Goal: Information Seeking & Learning: Check status

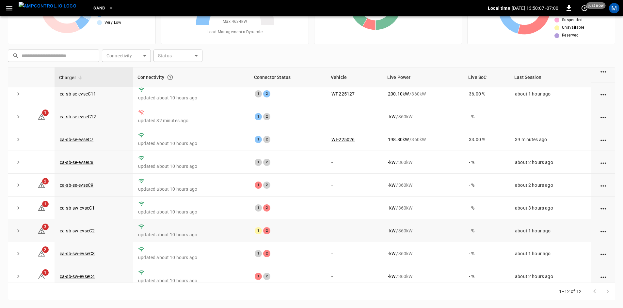
scroll to position [83, 0]
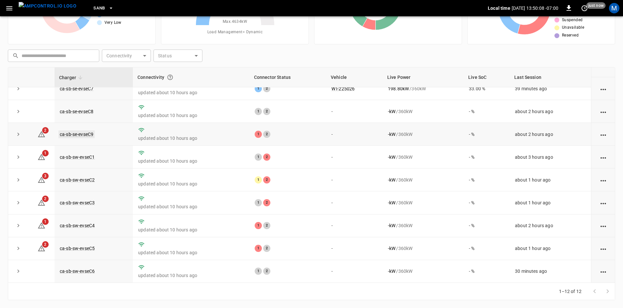
click at [86, 132] on link "ca-sb-se-evseC9" at bounding box center [76, 135] width 36 height 8
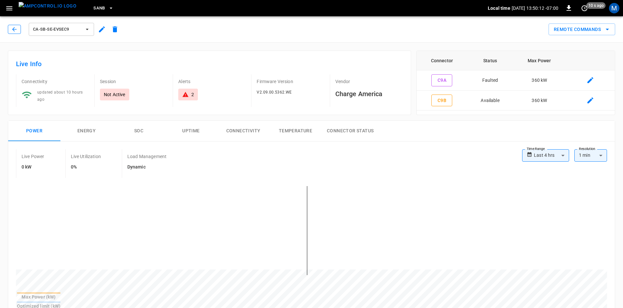
click at [16, 33] on button "button" at bounding box center [14, 29] width 13 height 9
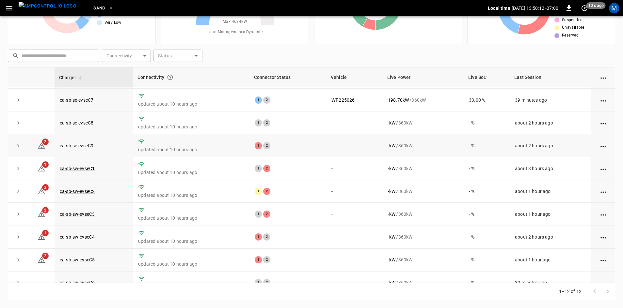
scroll to position [83, 0]
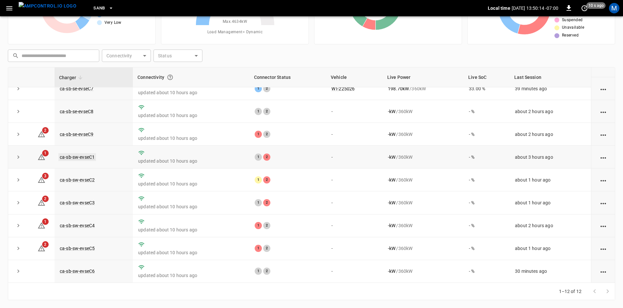
click at [82, 153] on link "ca-sb-sw-evseC1" at bounding box center [77, 157] width 38 height 8
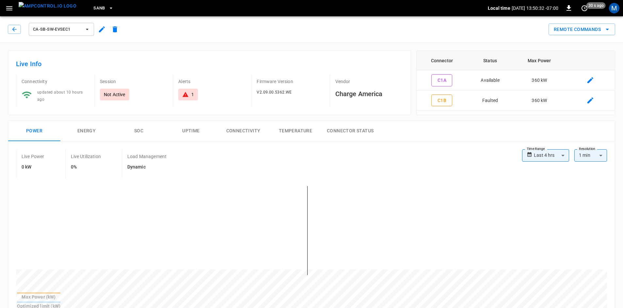
click at [12, 28] on icon "button" at bounding box center [14, 29] width 7 height 7
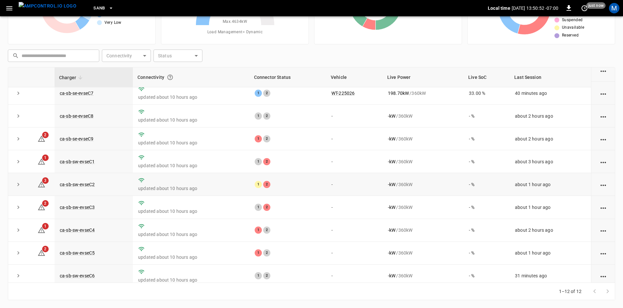
scroll to position [83, 0]
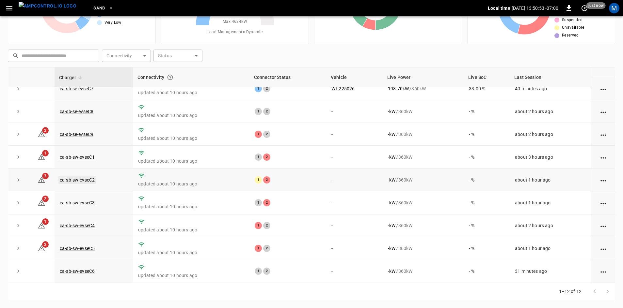
click at [90, 179] on link "ca-sb-sw-evseC2" at bounding box center [77, 180] width 38 height 8
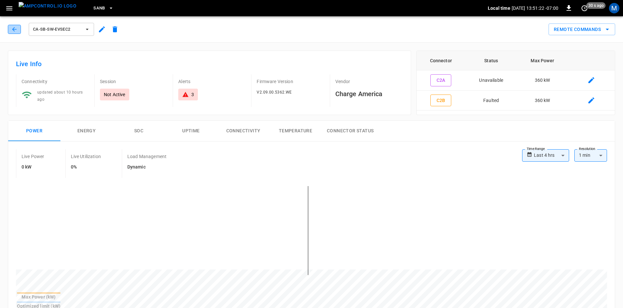
click at [12, 31] on icon "button" at bounding box center [14, 29] width 7 height 7
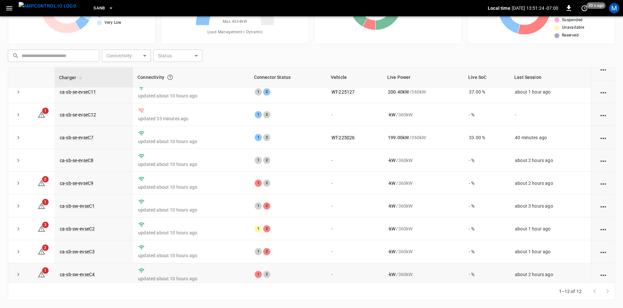
scroll to position [83, 0]
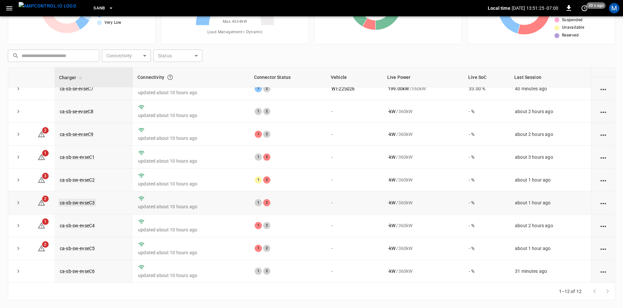
click at [89, 201] on link "ca-sb-sw-evseC3" at bounding box center [77, 203] width 38 height 8
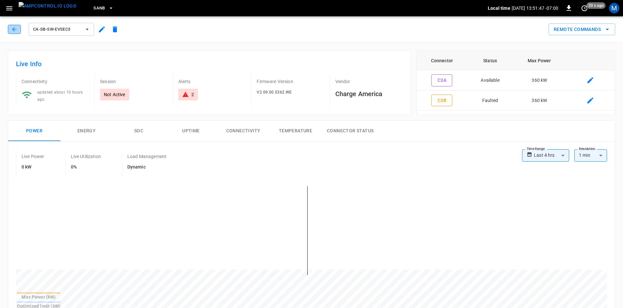
click at [9, 28] on button "button" at bounding box center [14, 29] width 13 height 9
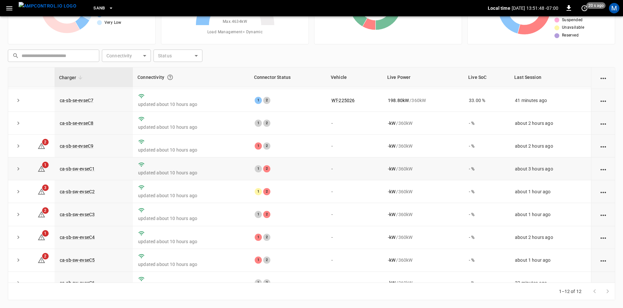
scroll to position [83, 0]
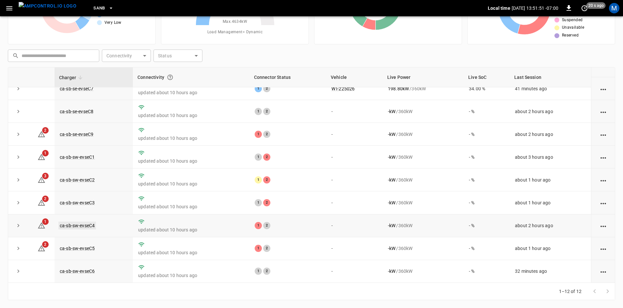
click at [89, 223] on link "ca-sb-sw-evseC4" at bounding box center [77, 226] width 38 height 8
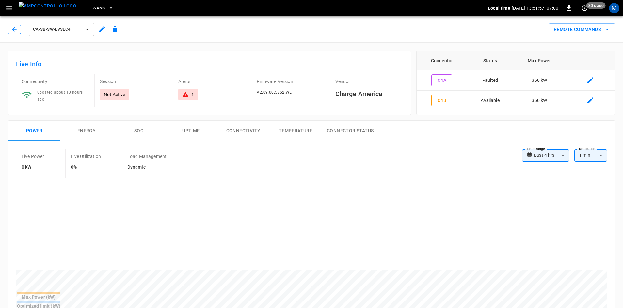
click at [14, 27] on icon "button" at bounding box center [14, 29] width 7 height 7
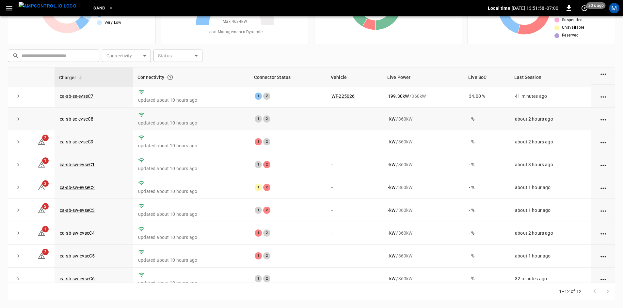
scroll to position [83, 0]
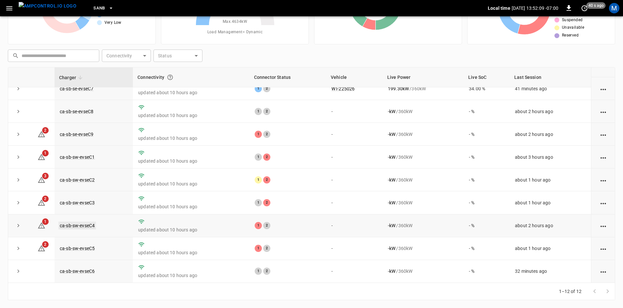
click at [90, 224] on link "ca-sb-sw-evseC4" at bounding box center [77, 226] width 38 height 8
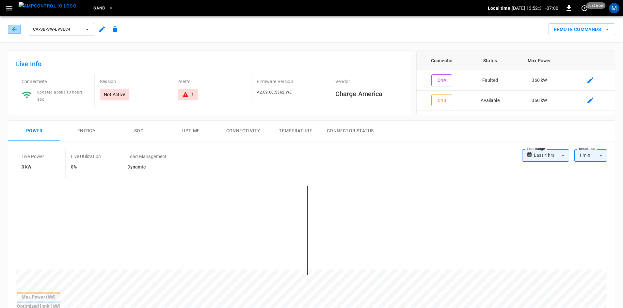
click at [12, 30] on icon "button" at bounding box center [14, 29] width 7 height 7
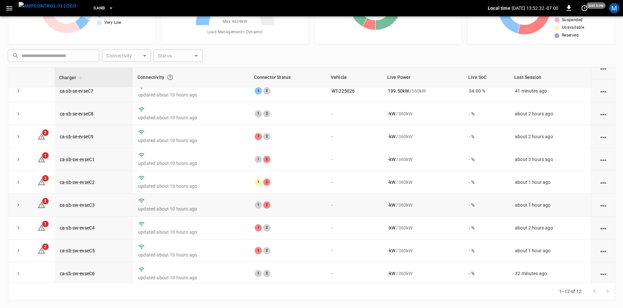
scroll to position [83, 0]
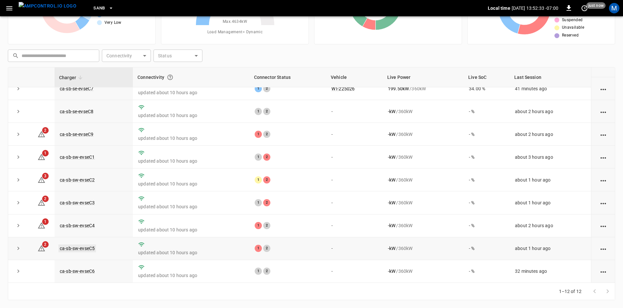
click at [85, 250] on link "ca-sb-sw-evseC5" at bounding box center [77, 249] width 38 height 8
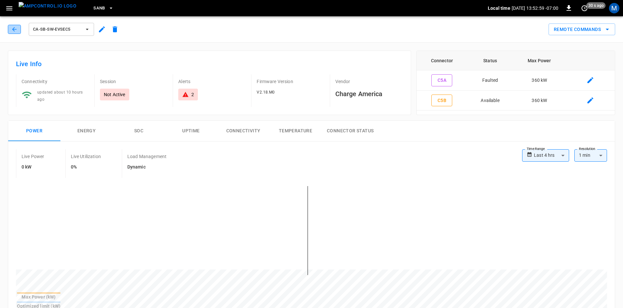
click at [15, 26] on icon "button" at bounding box center [14, 29] width 7 height 7
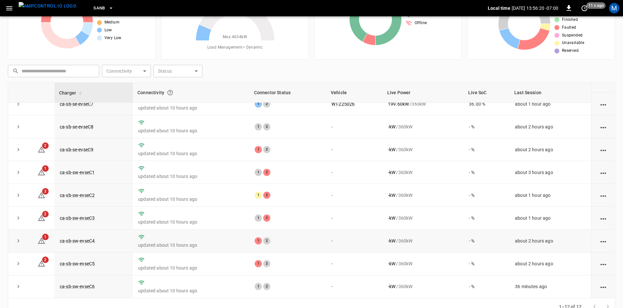
scroll to position [63, 0]
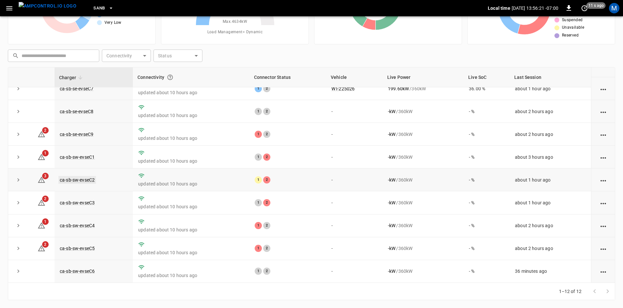
click at [72, 179] on link "ca-sb-sw-evseC2" at bounding box center [77, 180] width 38 height 8
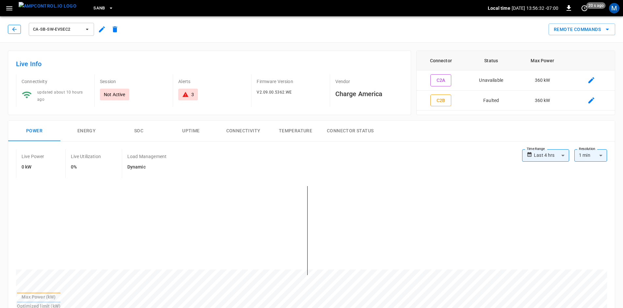
click at [10, 30] on button "button" at bounding box center [14, 29] width 13 height 9
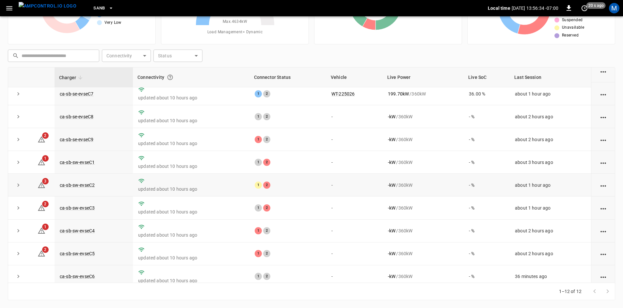
scroll to position [83, 0]
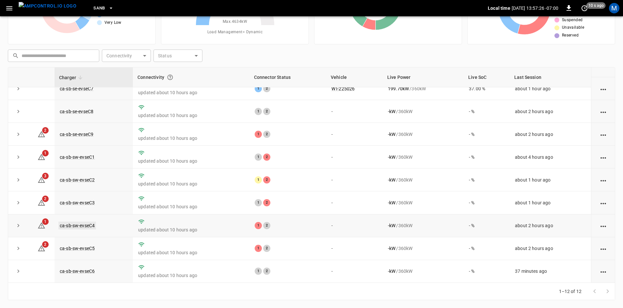
click at [90, 226] on link "ca-sb-sw-evseC4" at bounding box center [77, 226] width 38 height 8
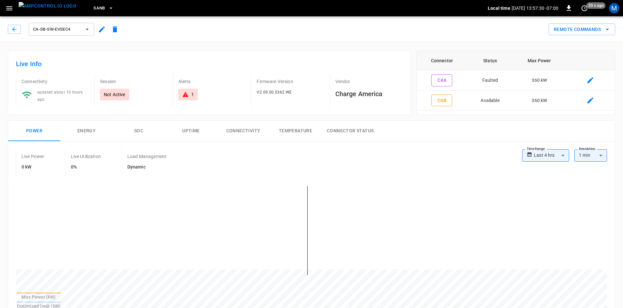
click at [16, 23] on div "ca-sb-sw-evseC4" at bounding box center [65, 30] width 114 height 16
click at [14, 28] on icon "button" at bounding box center [14, 29] width 4 height 4
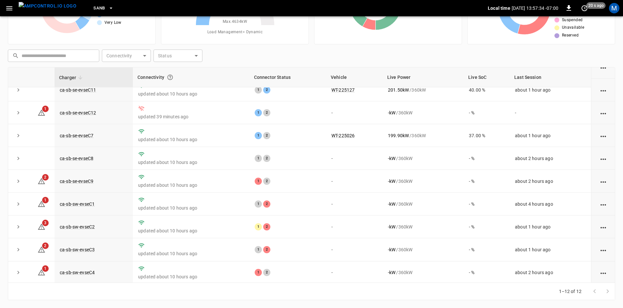
scroll to position [65, 0]
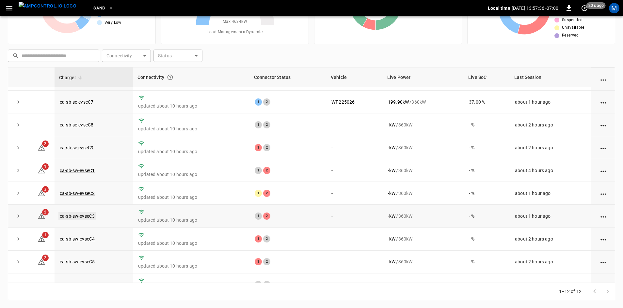
click at [91, 217] on link "ca-sb-sw-evseC3" at bounding box center [77, 216] width 38 height 8
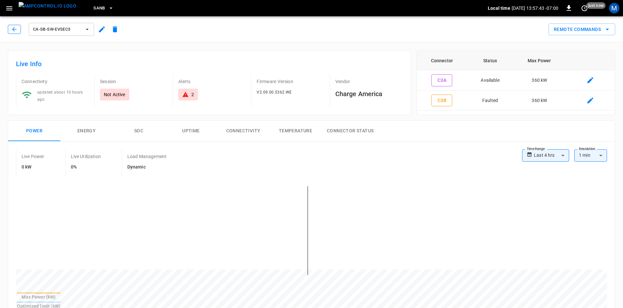
click at [11, 29] on icon "button" at bounding box center [14, 29] width 7 height 7
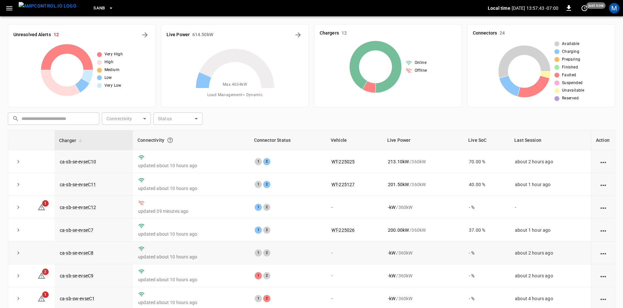
scroll to position [63, 0]
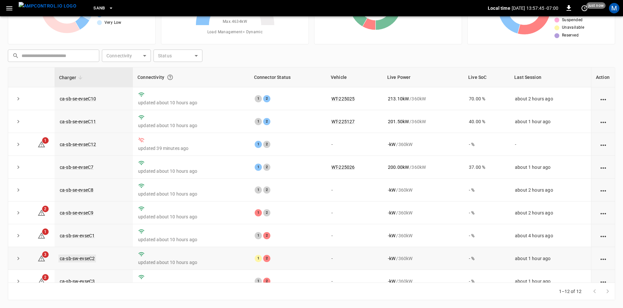
click at [89, 258] on link "ca-sb-sw-evseC2" at bounding box center [77, 259] width 38 height 8
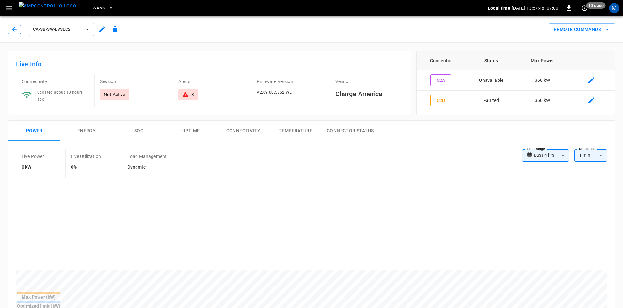
click at [14, 29] on icon "button" at bounding box center [14, 29] width 7 height 7
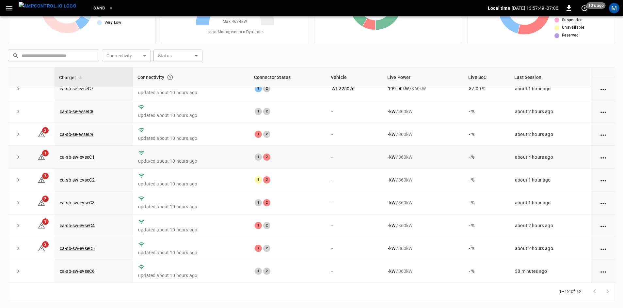
scroll to position [83, 0]
click at [87, 249] on link "ca-sb-sw-evseC5" at bounding box center [77, 249] width 38 height 8
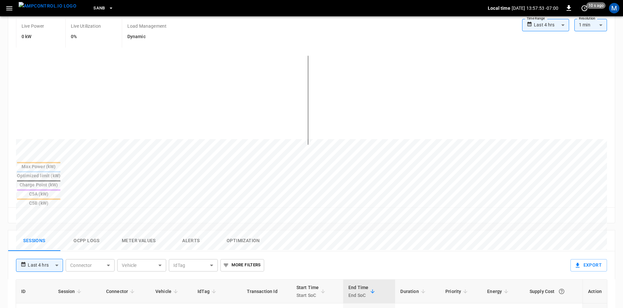
scroll to position [163, 0]
